Goal: Information Seeking & Learning: Learn about a topic

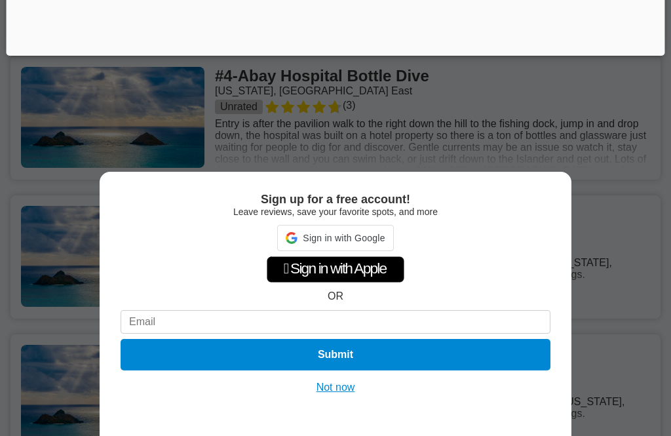
click at [320, 392] on button "Not now" at bounding box center [335, 387] width 47 height 13
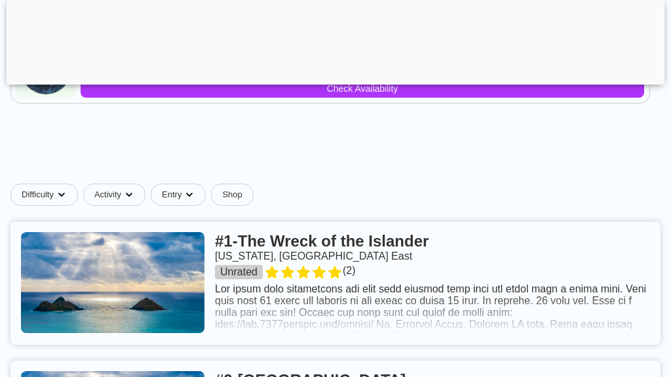
scroll to position [840, 0]
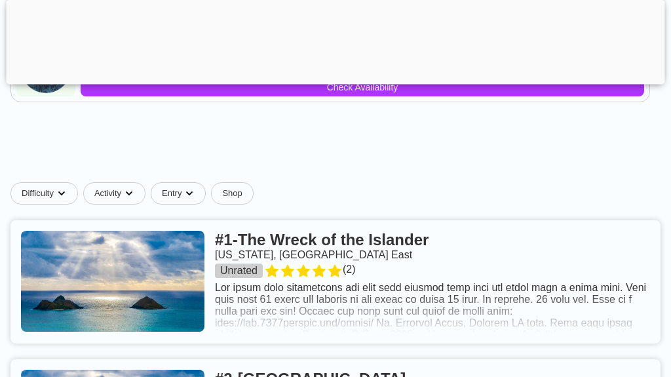
click at [263, 253] on link at bounding box center [335, 282] width 650 height 123
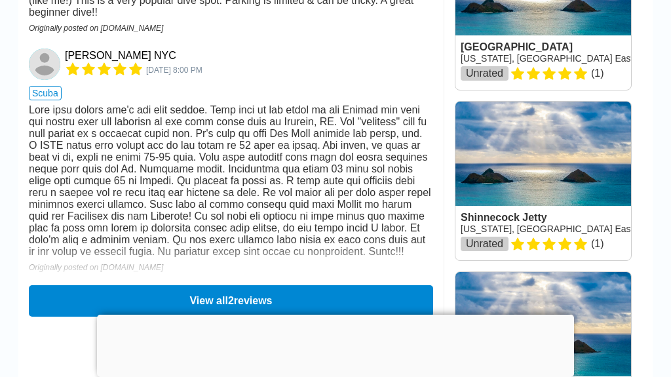
scroll to position [977, 0]
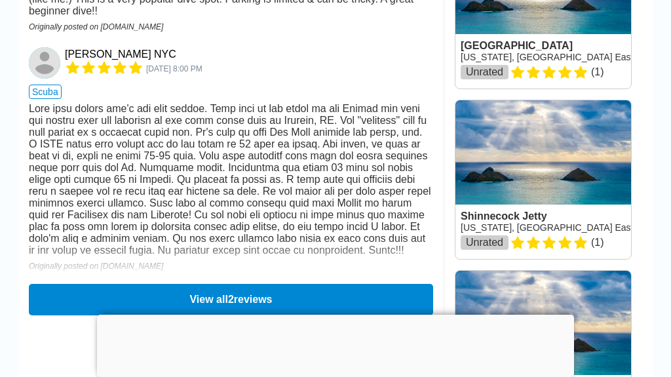
click at [62, 315] on button "View all 2 reviews" at bounding box center [231, 299] width 404 height 31
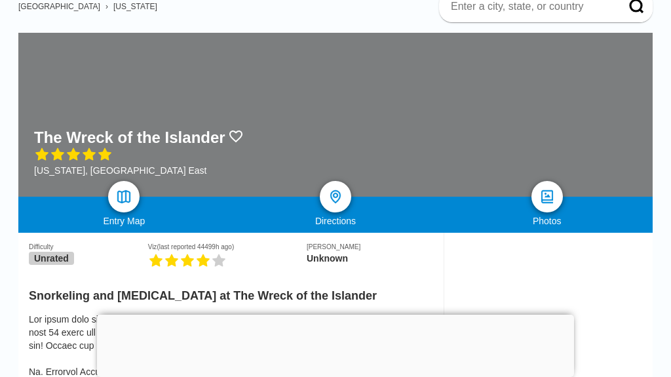
scroll to position [111, 0]
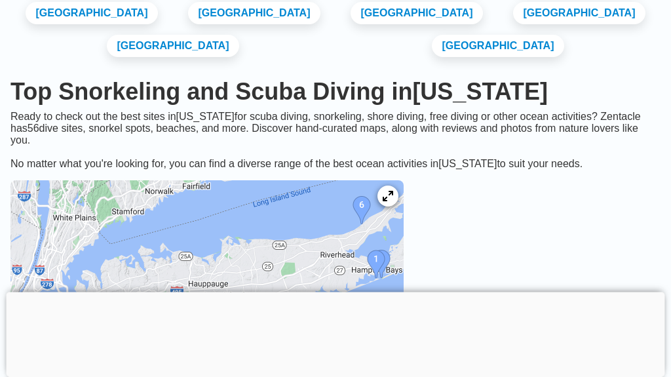
scroll to position [123, 0]
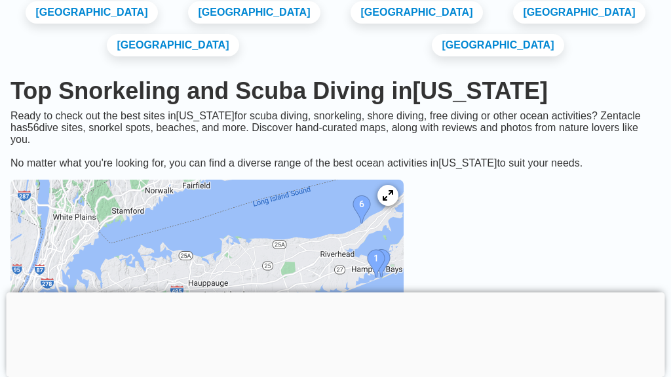
click at [34, 346] on img at bounding box center [206, 277] width 393 height 196
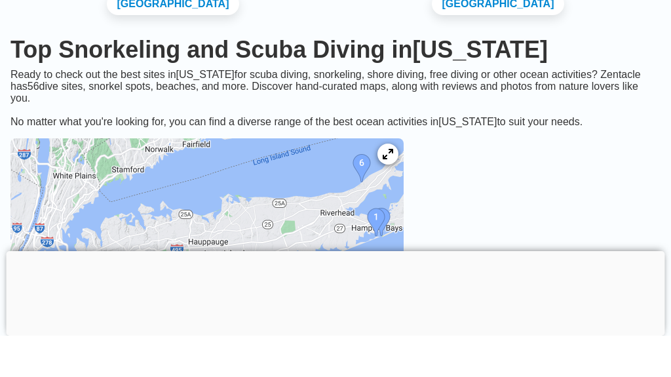
scroll to position [165, 0]
